Goal: Check status: Check status

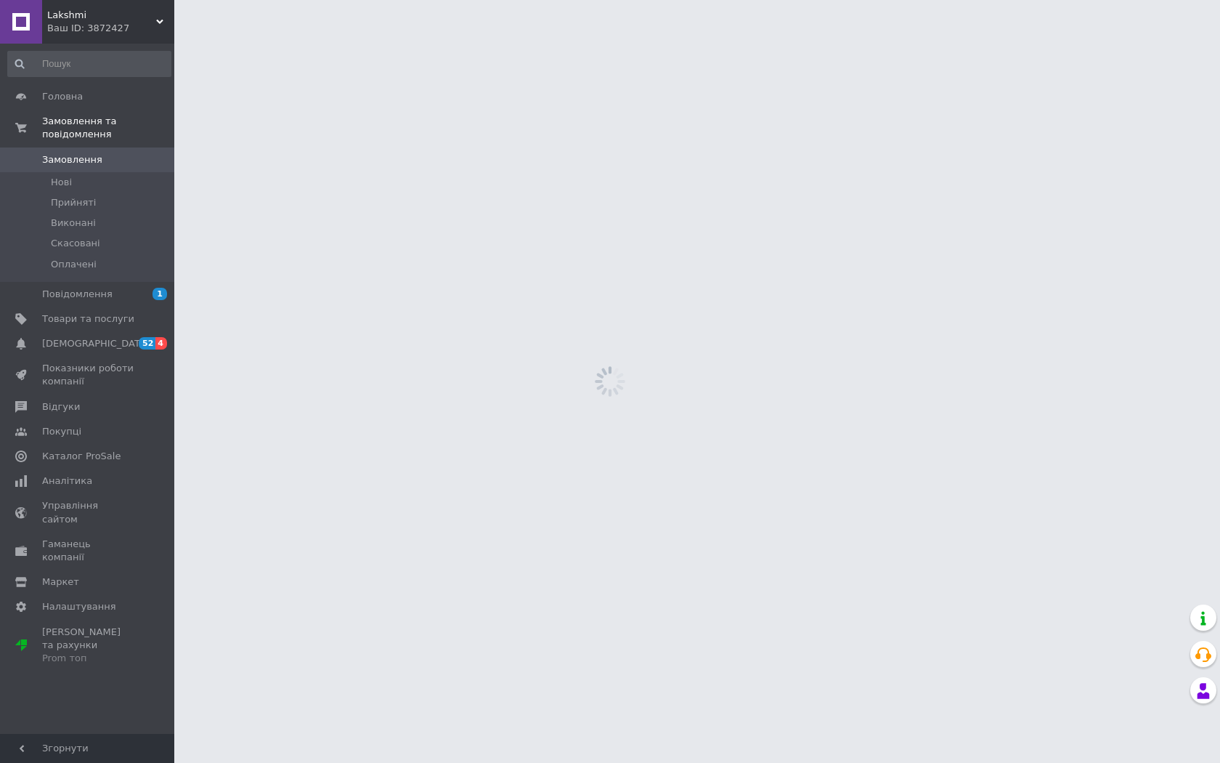
click at [750, 0] on html "Lakshmi Ваш ID: 3872427 Сайт [PERSON_NAME] покупця Перевірити стан системи Стор…" at bounding box center [610, 0] width 1220 height 0
click at [745, 0] on html "Lakshmi Ваш ID: 3872427 Сайт [PERSON_NAME] покупця Перевірити стан системи Стор…" at bounding box center [610, 0] width 1220 height 0
click at [741, 0] on html "Lakshmi Ваш ID: 3872427 Сайт [PERSON_NAME] покупця Перевірити стан системи Стор…" at bounding box center [610, 0] width 1220 height 0
